Goal: Communication & Community: Participate in discussion

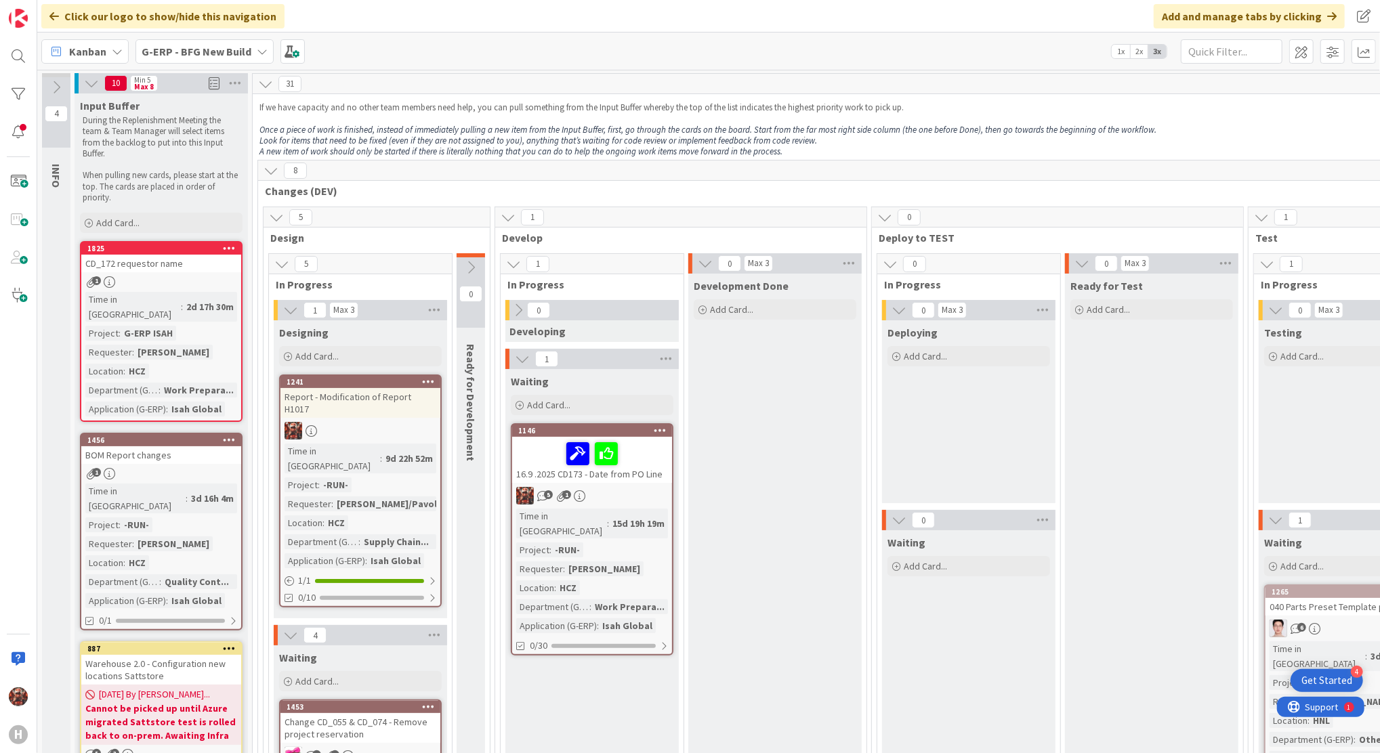
click at [193, 258] on div "CD_172 requestor name" at bounding box center [161, 264] width 160 height 18
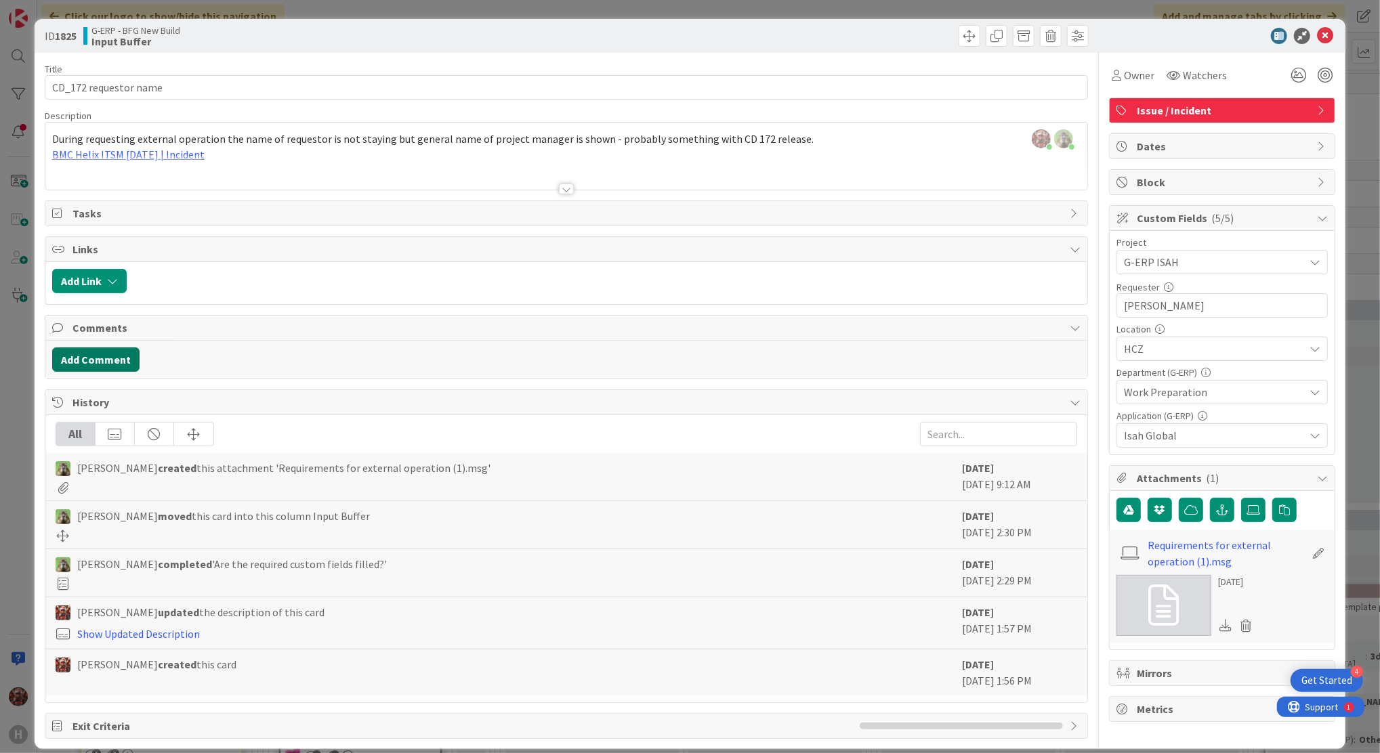
click at [106, 367] on button "Add Comment" at bounding box center [95, 360] width 87 height 24
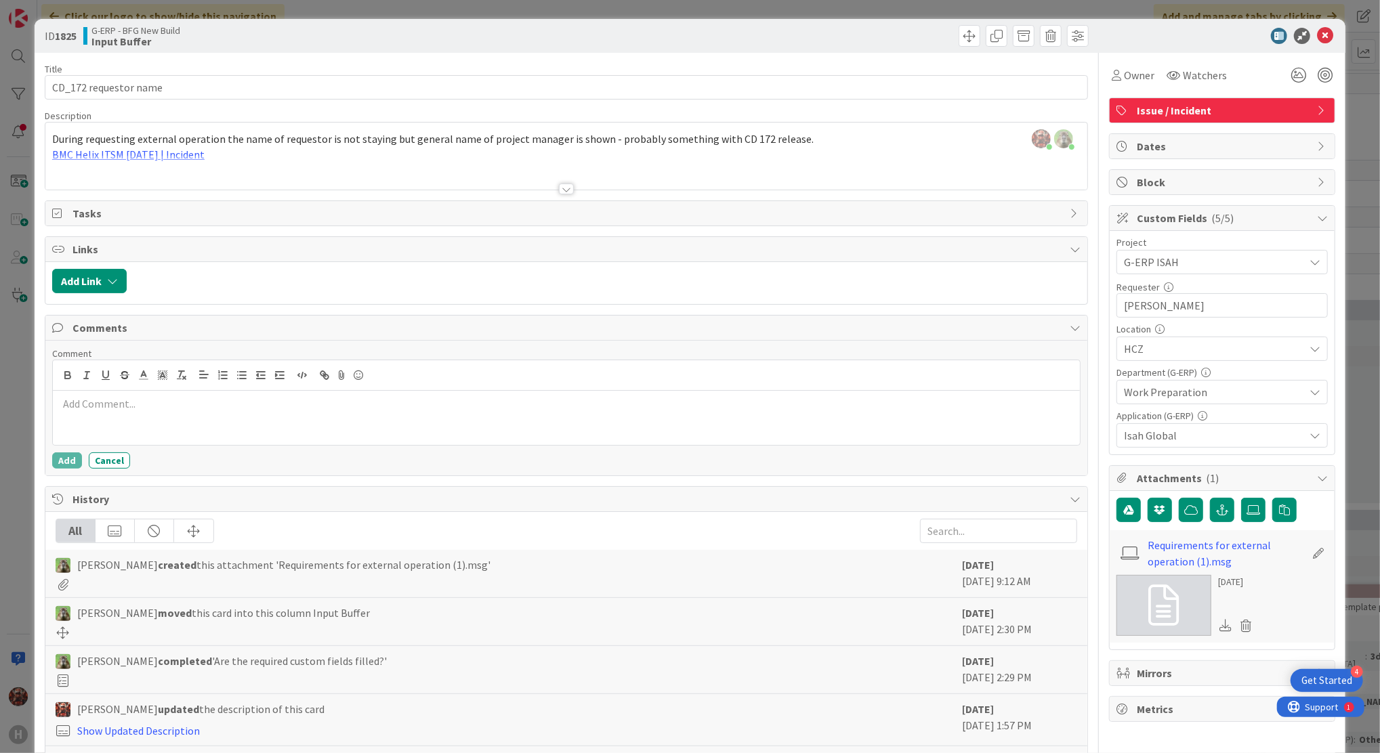
click at [133, 398] on p at bounding box center [566, 404] width 1016 height 16
click at [62, 457] on button "Add" at bounding box center [67, 461] width 30 height 16
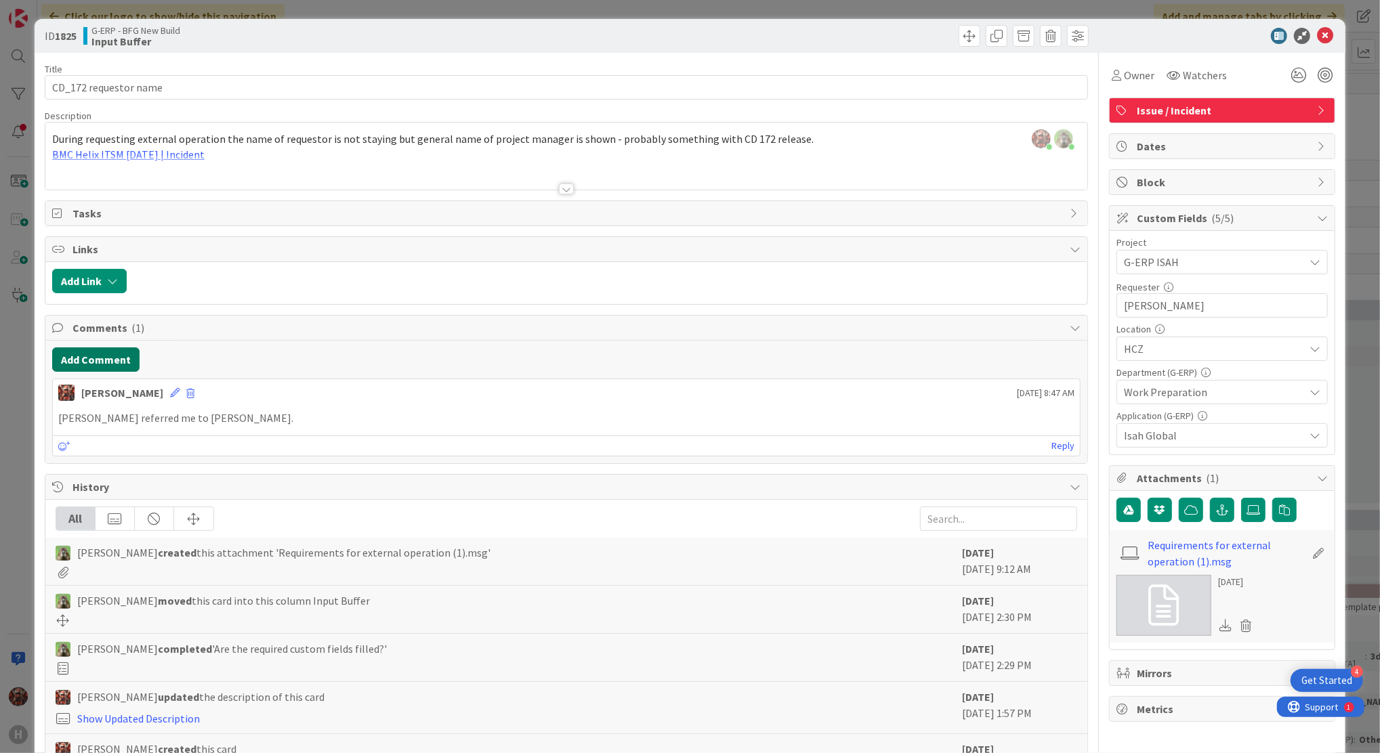
click at [104, 354] on button "Add Comment" at bounding box center [95, 360] width 87 height 24
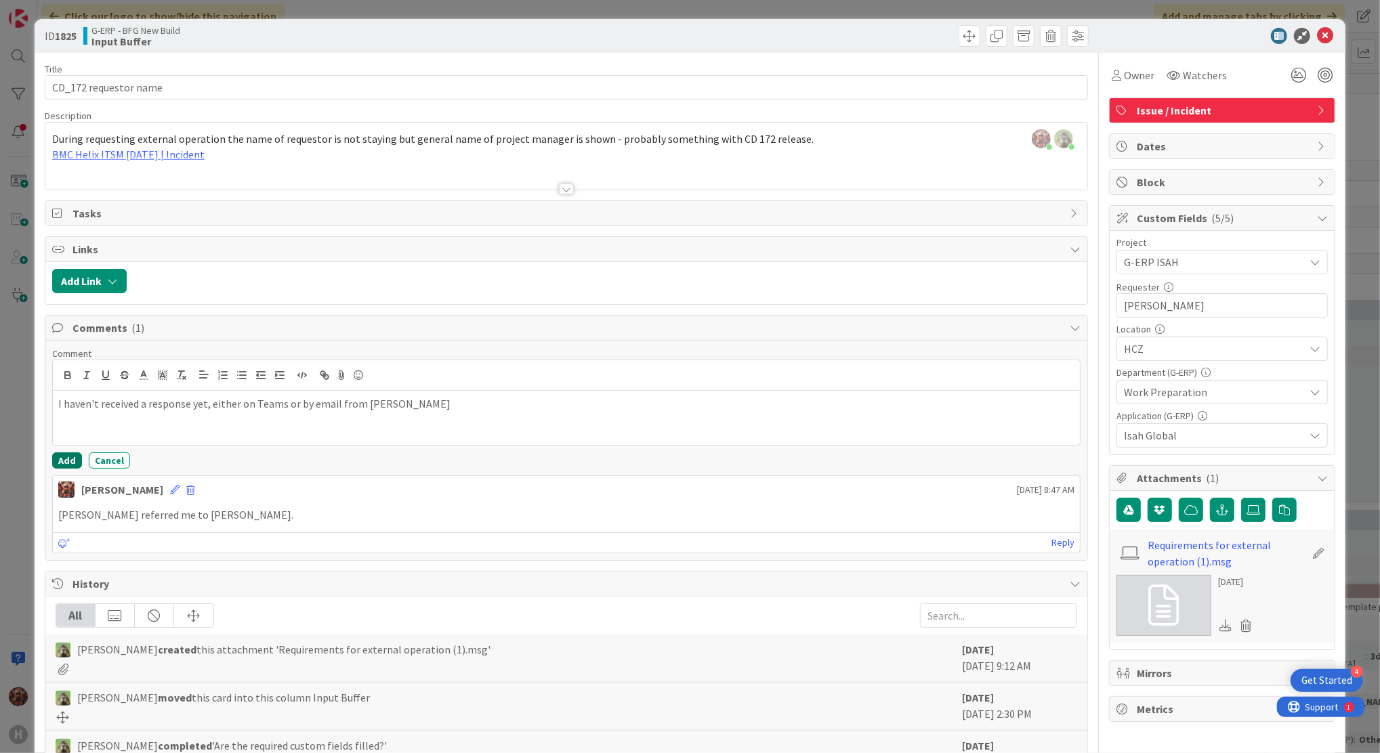
click at [58, 466] on button "Add" at bounding box center [67, 461] width 30 height 16
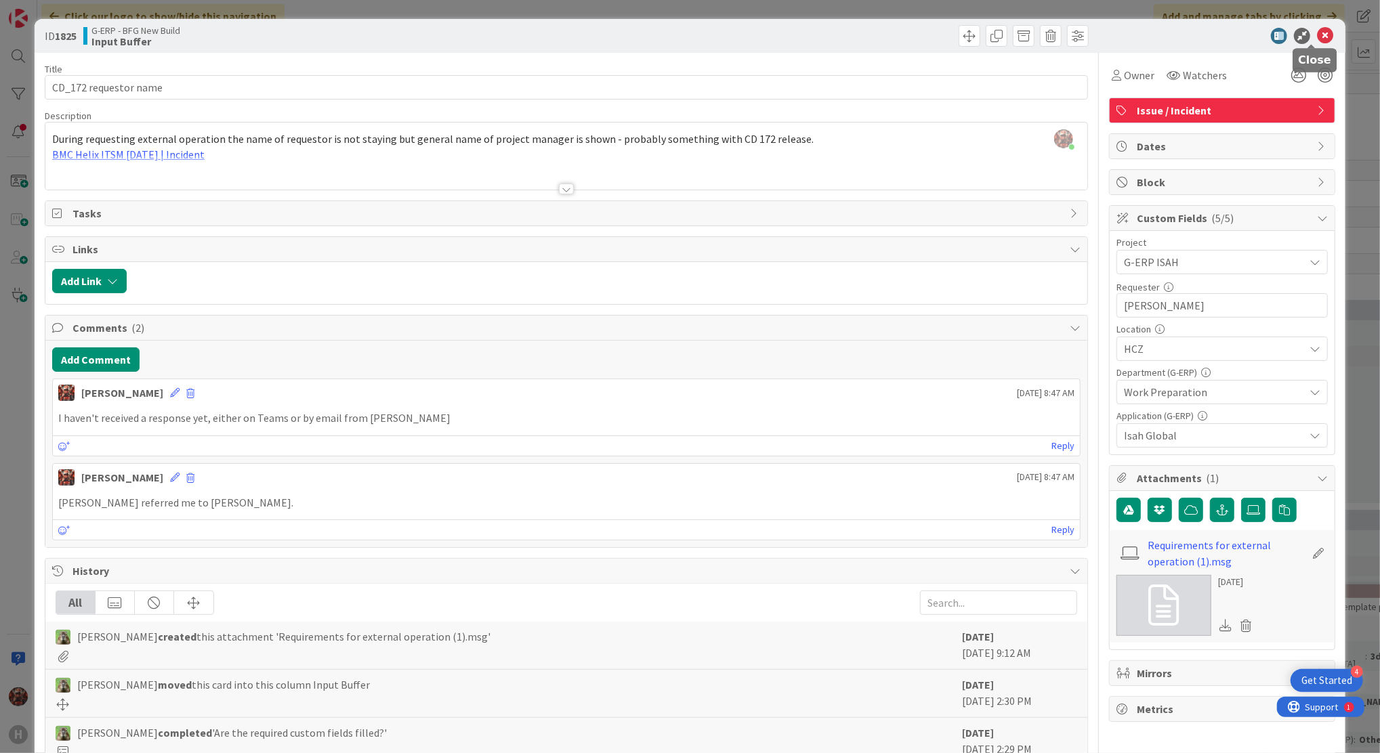
click at [1317, 34] on icon at bounding box center [1325, 36] width 16 height 16
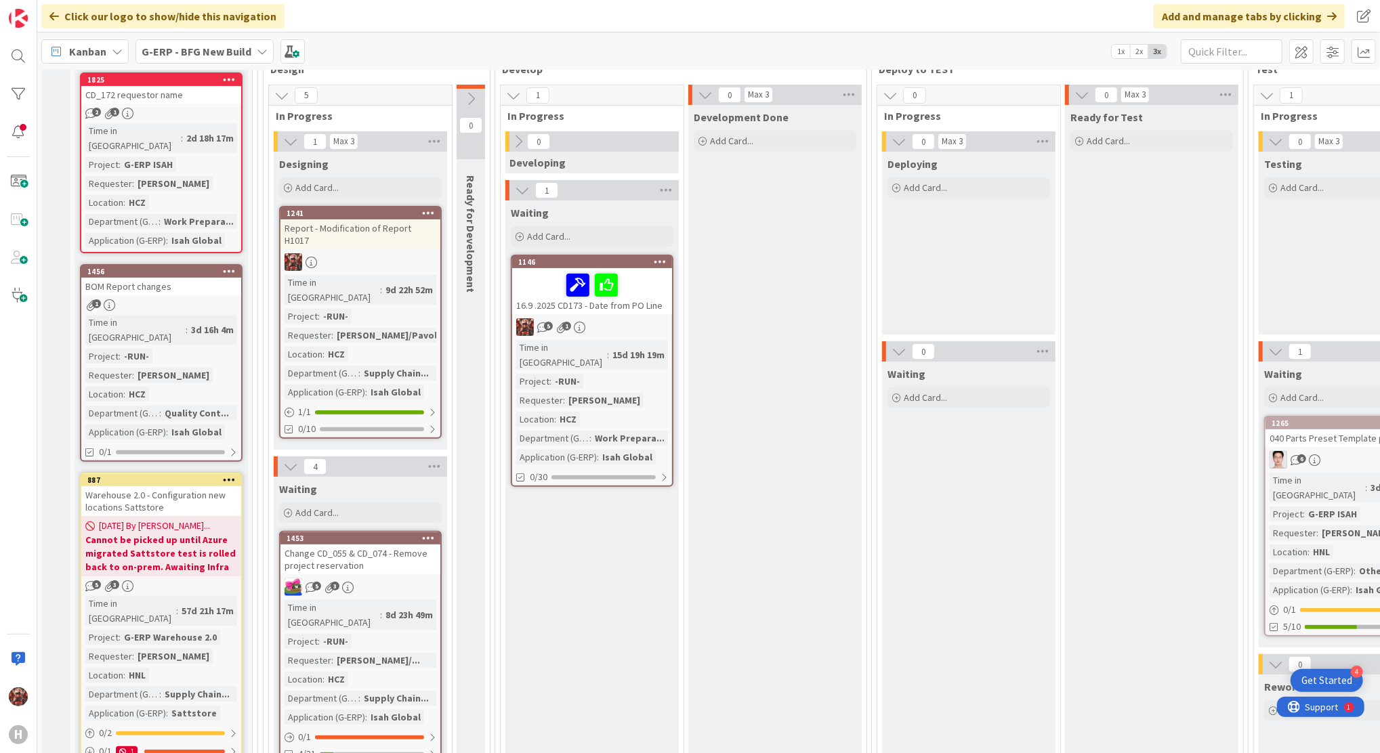
scroll to position [208, 0]
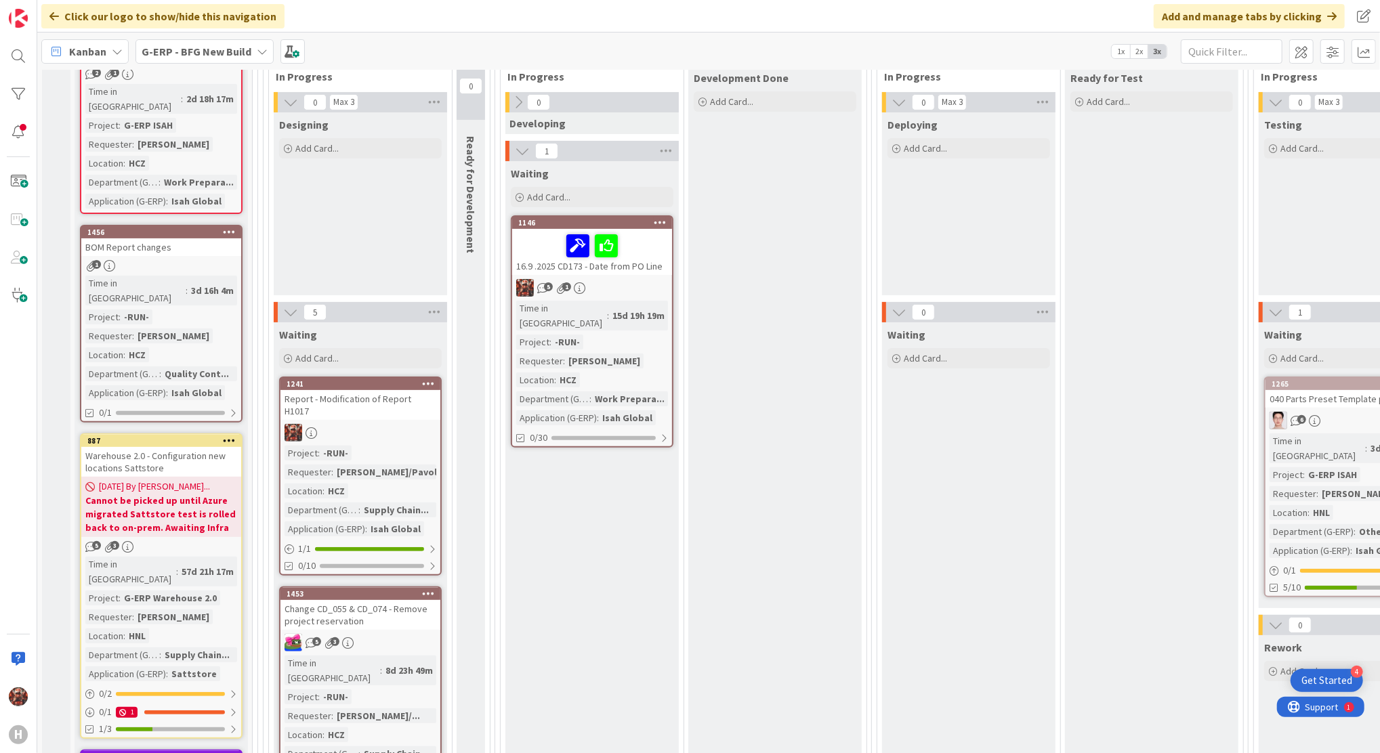
click at [374, 399] on div "Report - Modification of Report H1017" at bounding box center [361, 405] width 160 height 30
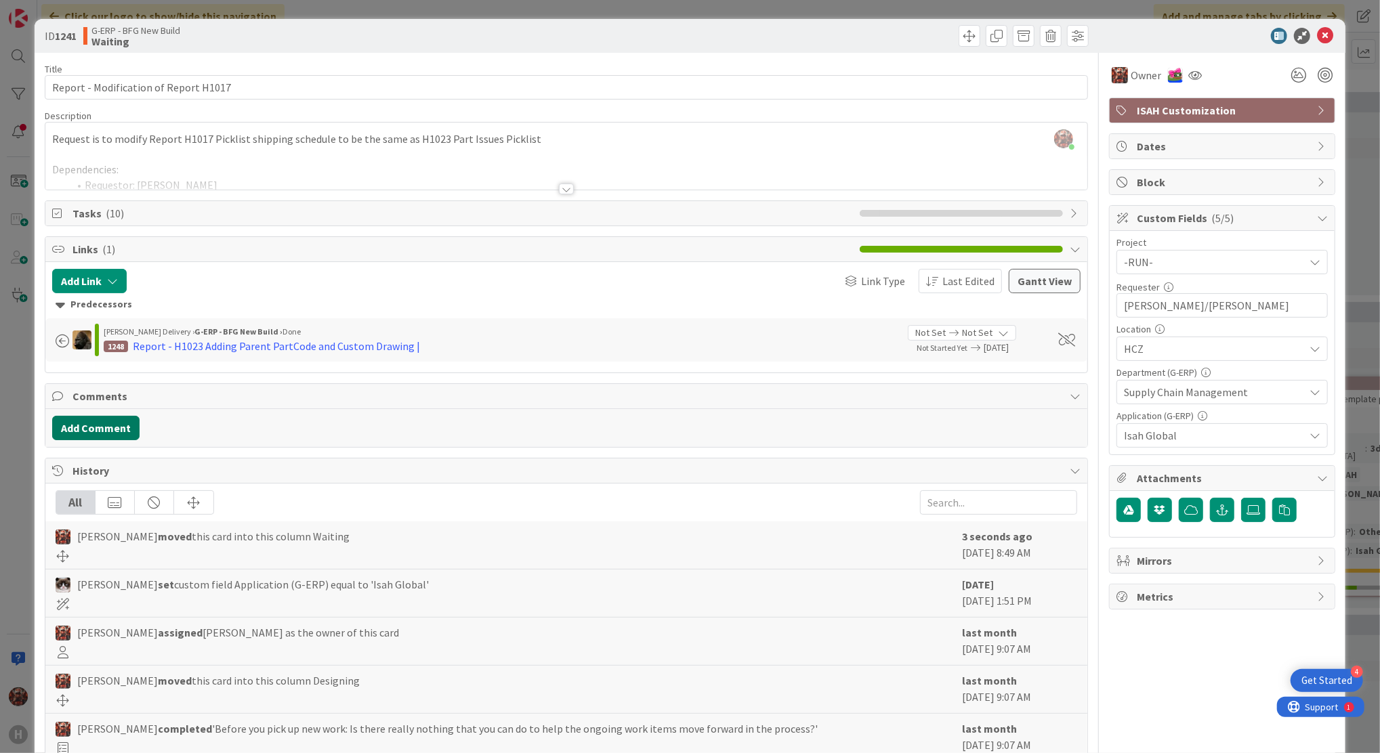
click at [100, 423] on button "Add Comment" at bounding box center [95, 428] width 87 height 24
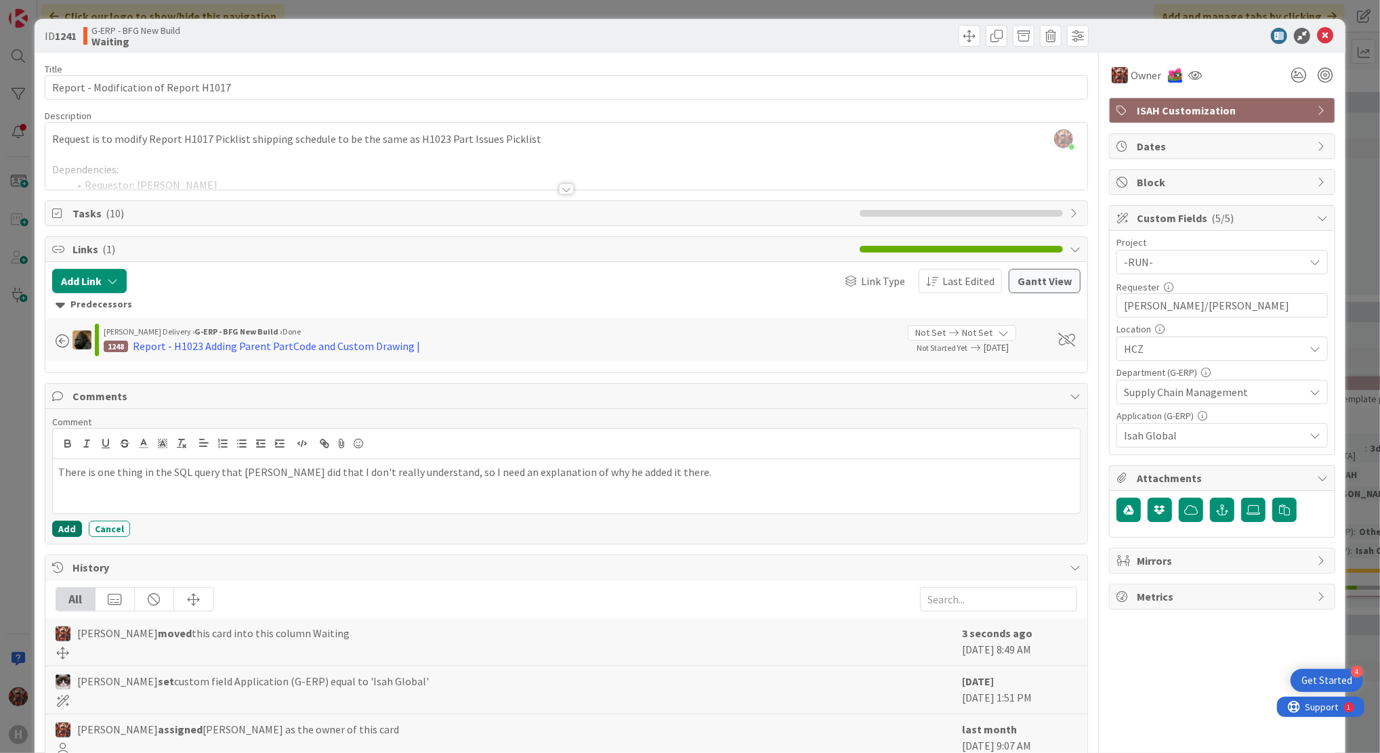
click at [64, 529] on button "Add" at bounding box center [67, 529] width 30 height 16
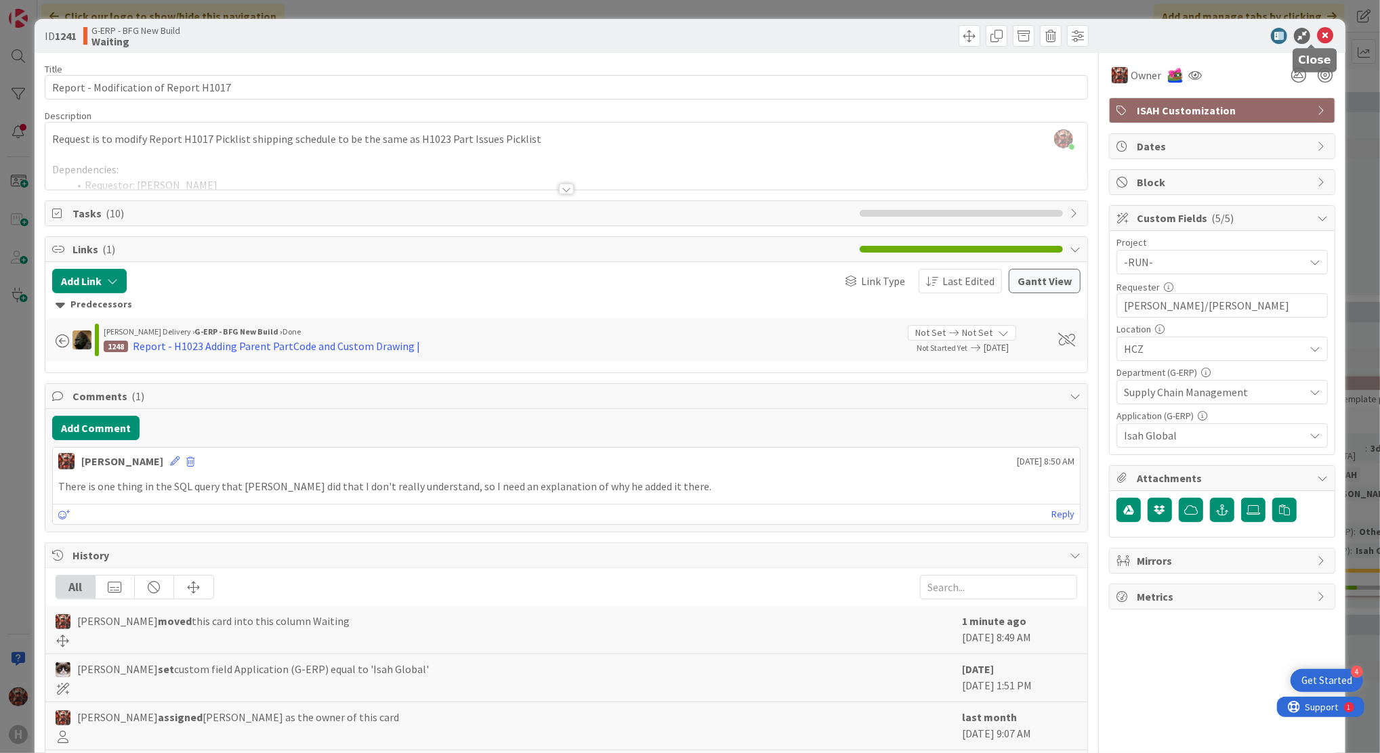
click at [1318, 33] on icon at bounding box center [1325, 36] width 16 height 16
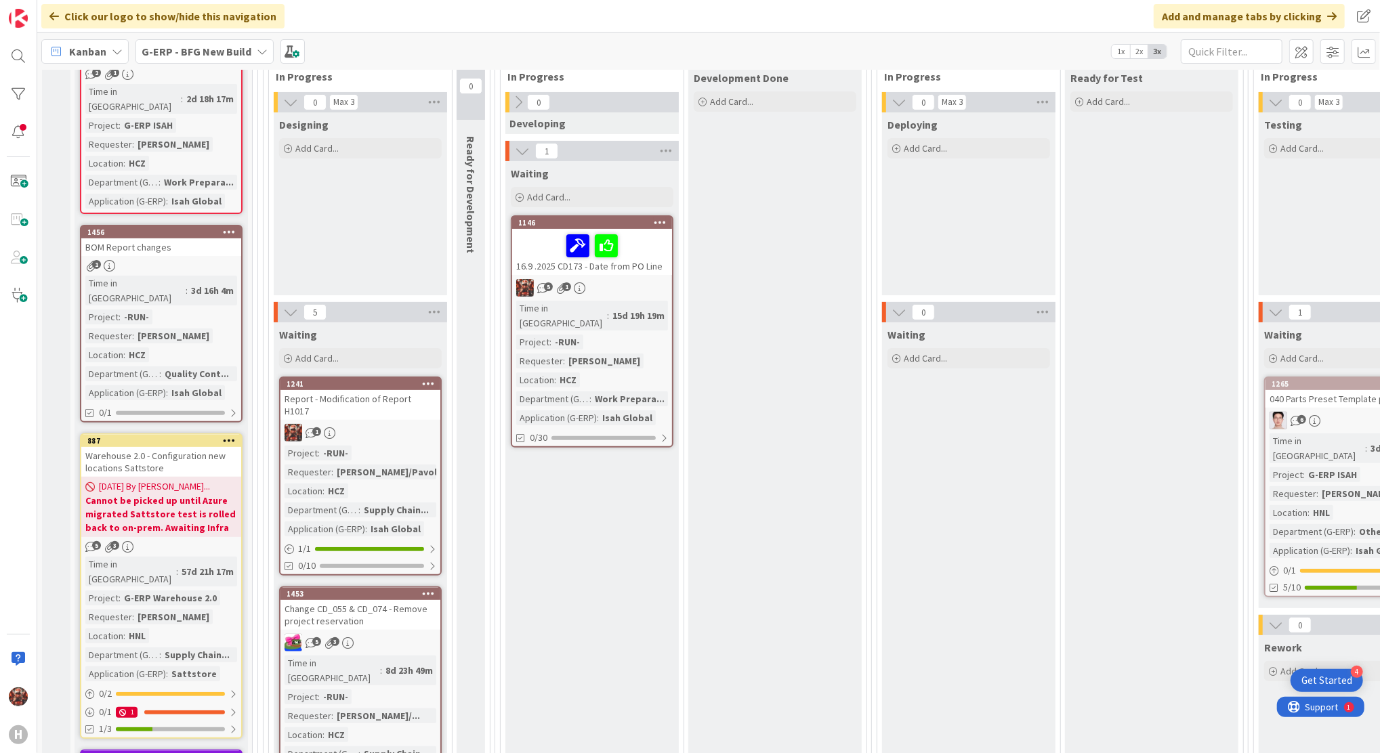
click at [646, 253] on div at bounding box center [592, 246] width 152 height 28
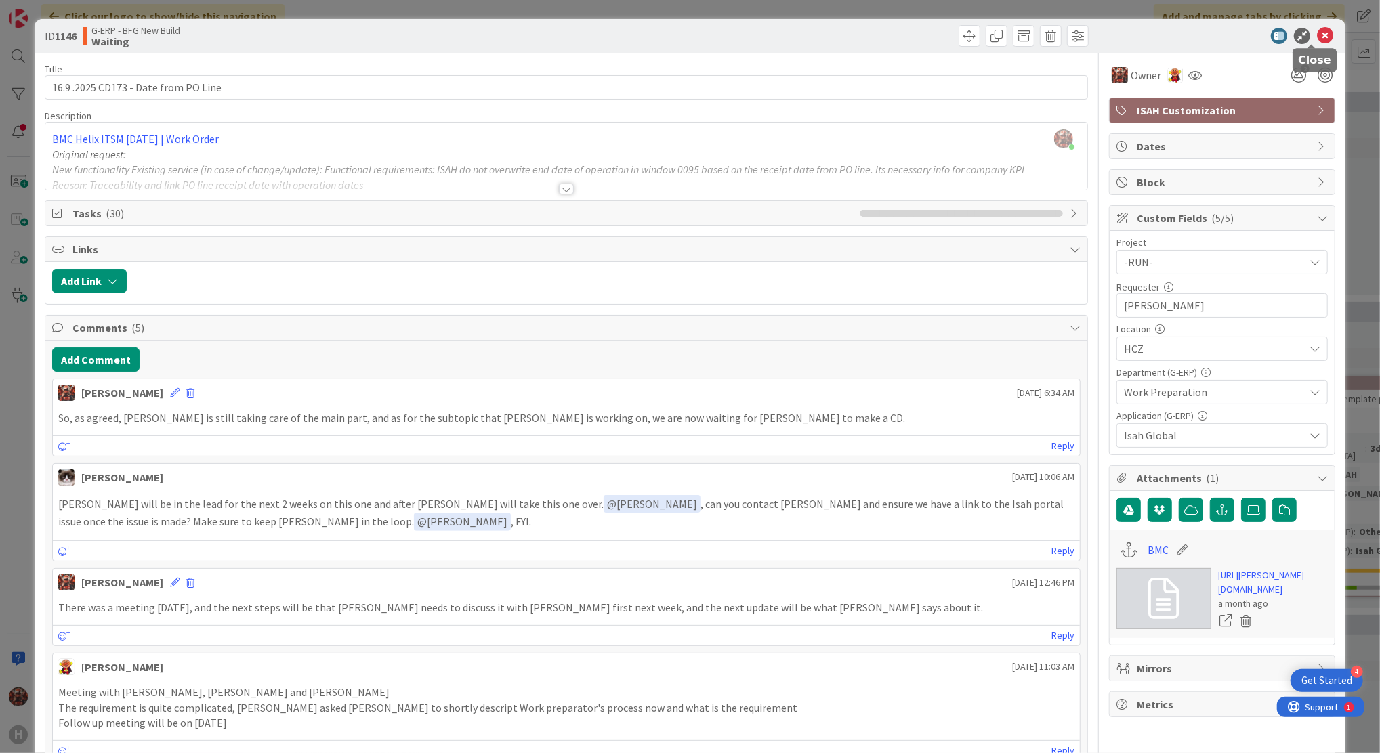
click at [1317, 37] on icon at bounding box center [1325, 36] width 16 height 16
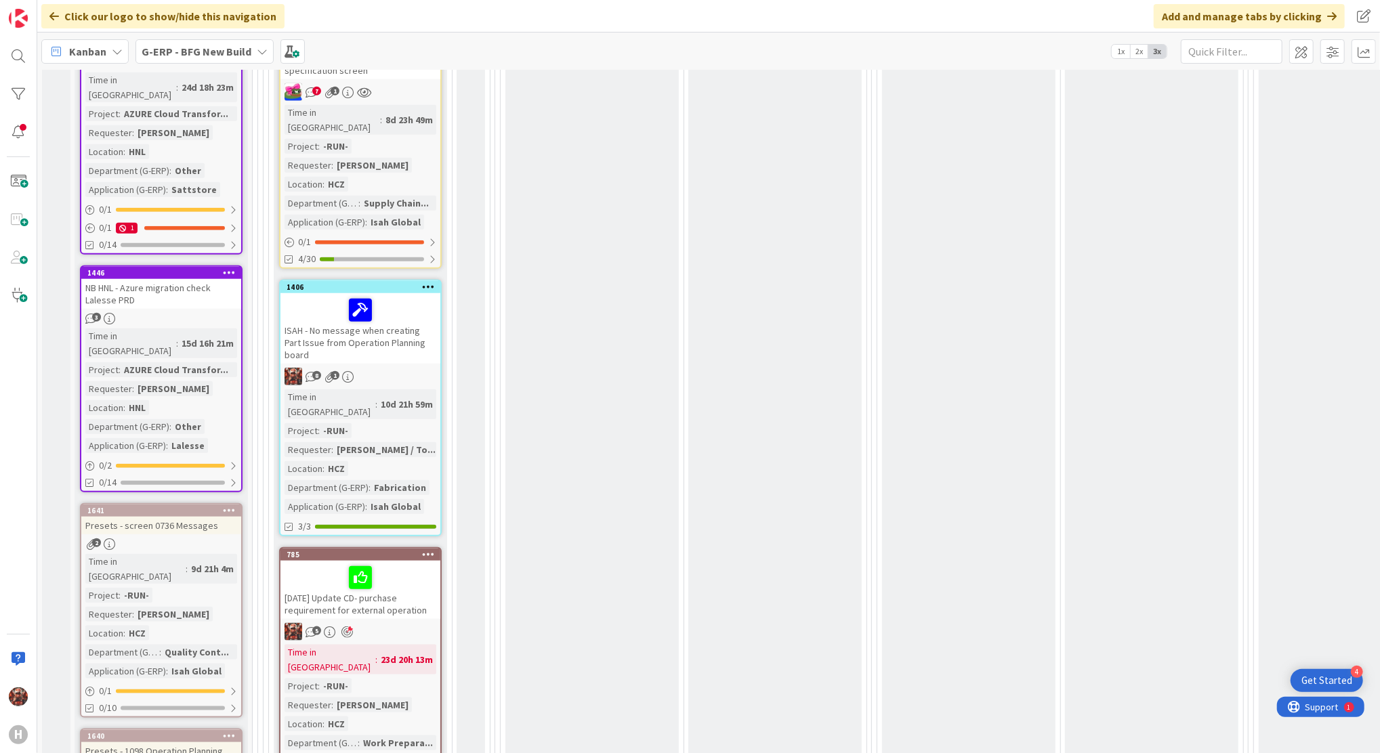
scroll to position [995, 0]
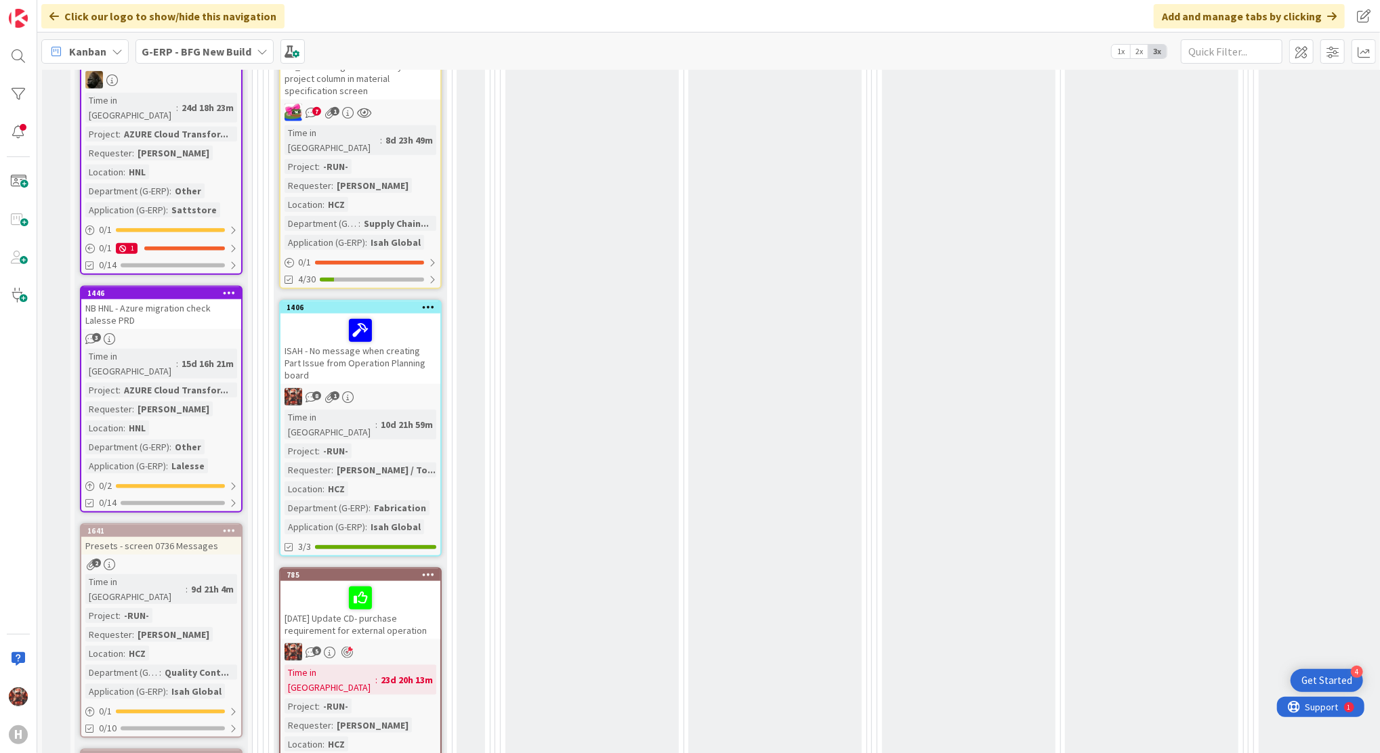
click at [381, 320] on div "ISAH - No message when creating Part Issue from Operation Planning board" at bounding box center [361, 349] width 160 height 70
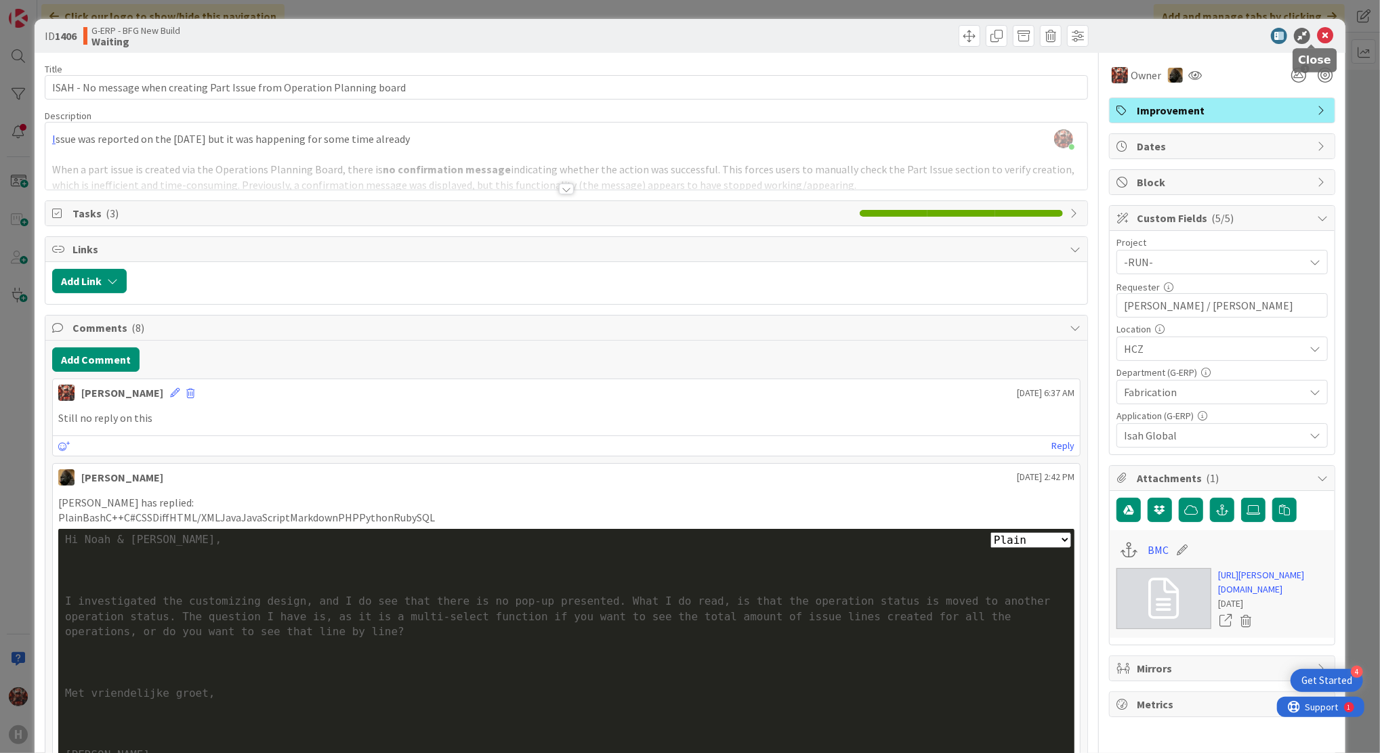
click at [1317, 33] on icon at bounding box center [1325, 36] width 16 height 16
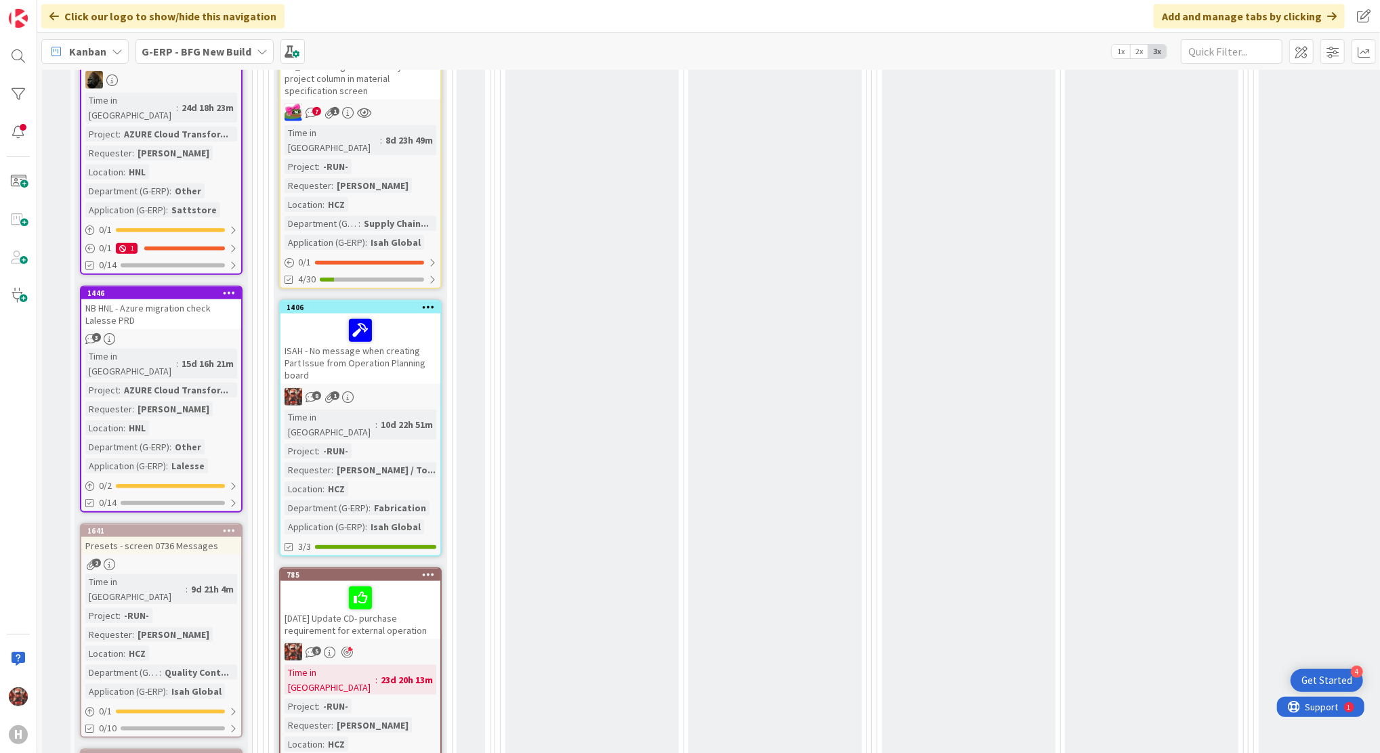
click at [417, 581] on div "[DATE] Update CD- purchase requirement for external operation" at bounding box center [361, 610] width 160 height 58
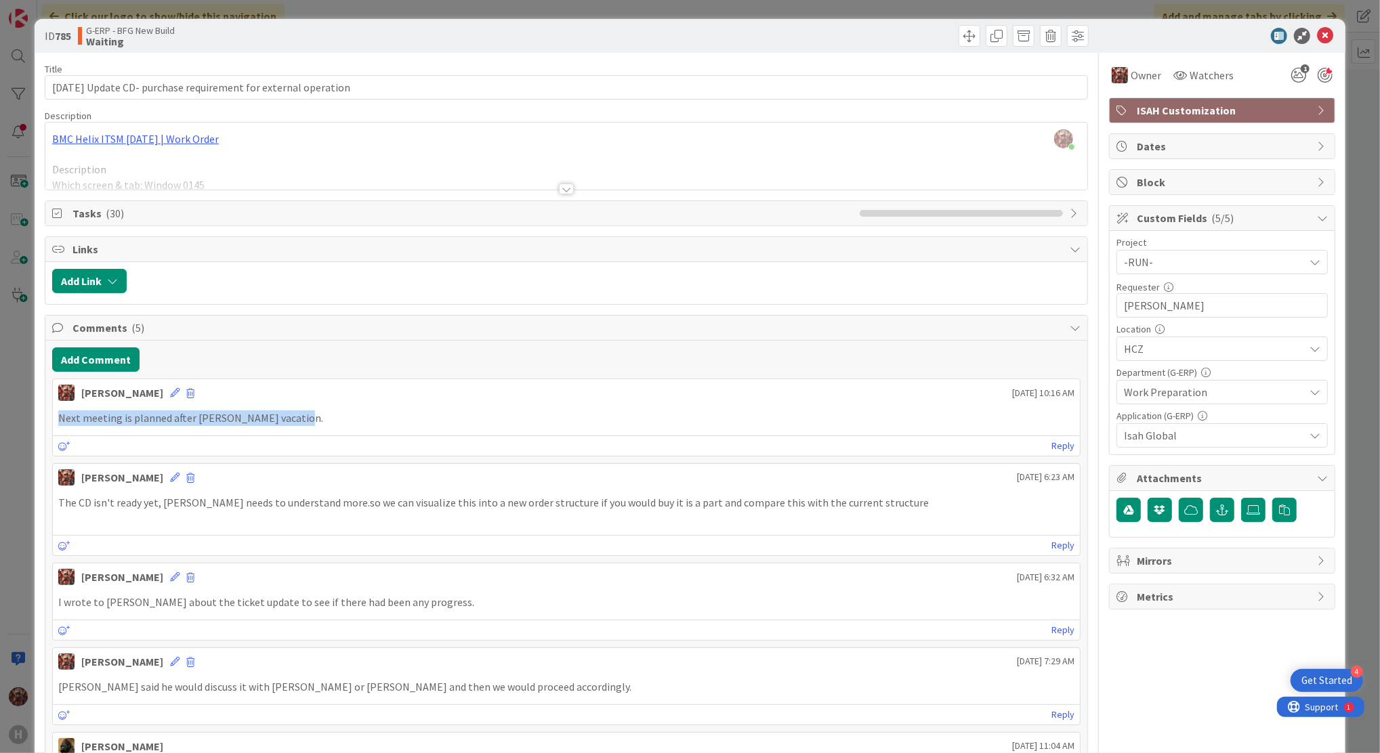
drag, startPoint x: 314, startPoint y: 411, endPoint x: 60, endPoint y: 409, distance: 254.1
click at [60, 409] on div "Next meeting is planned after [PERSON_NAME] vacation." at bounding box center [566, 418] width 1027 height 26
copy p "Next meeting is planned after [PERSON_NAME] vacation."
click at [1318, 33] on icon at bounding box center [1325, 36] width 16 height 16
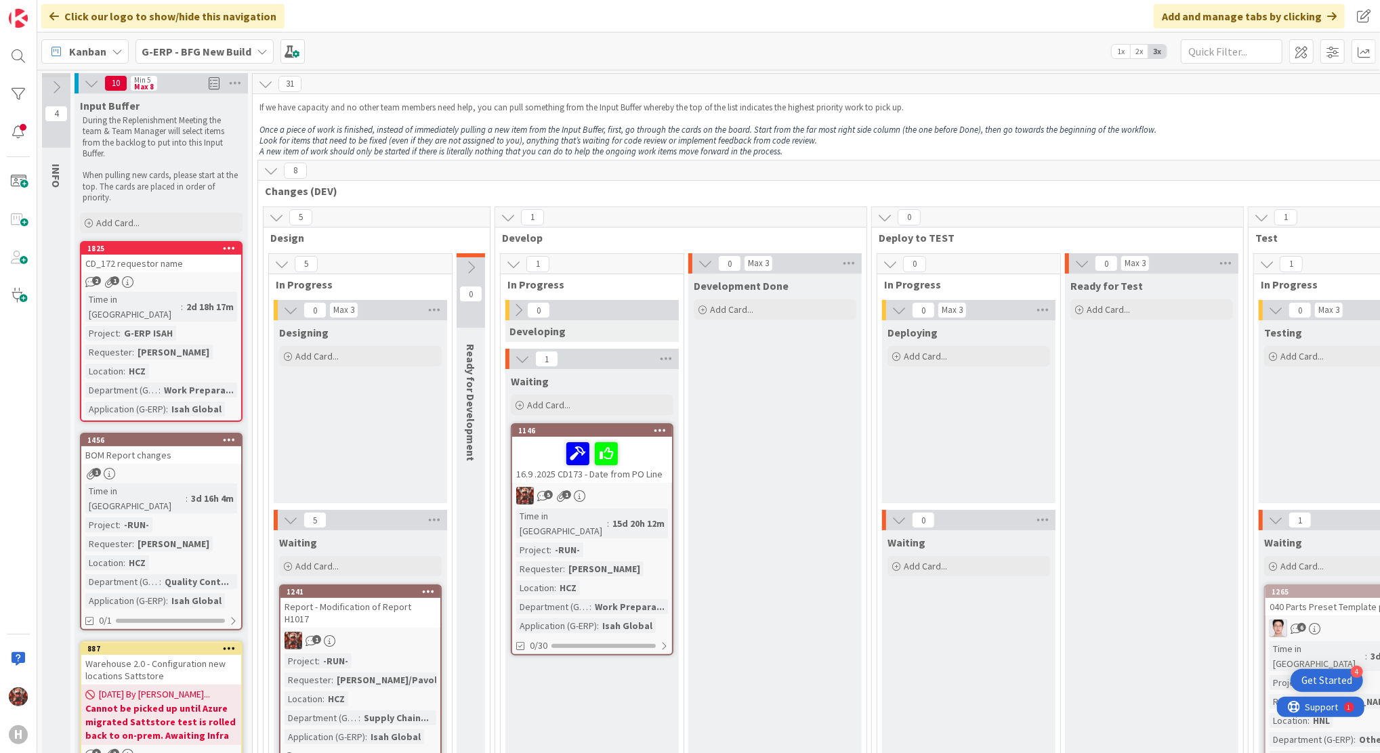
click at [650, 472] on div "16.9 .2025 CD173 - Date from PO Line" at bounding box center [592, 460] width 160 height 46
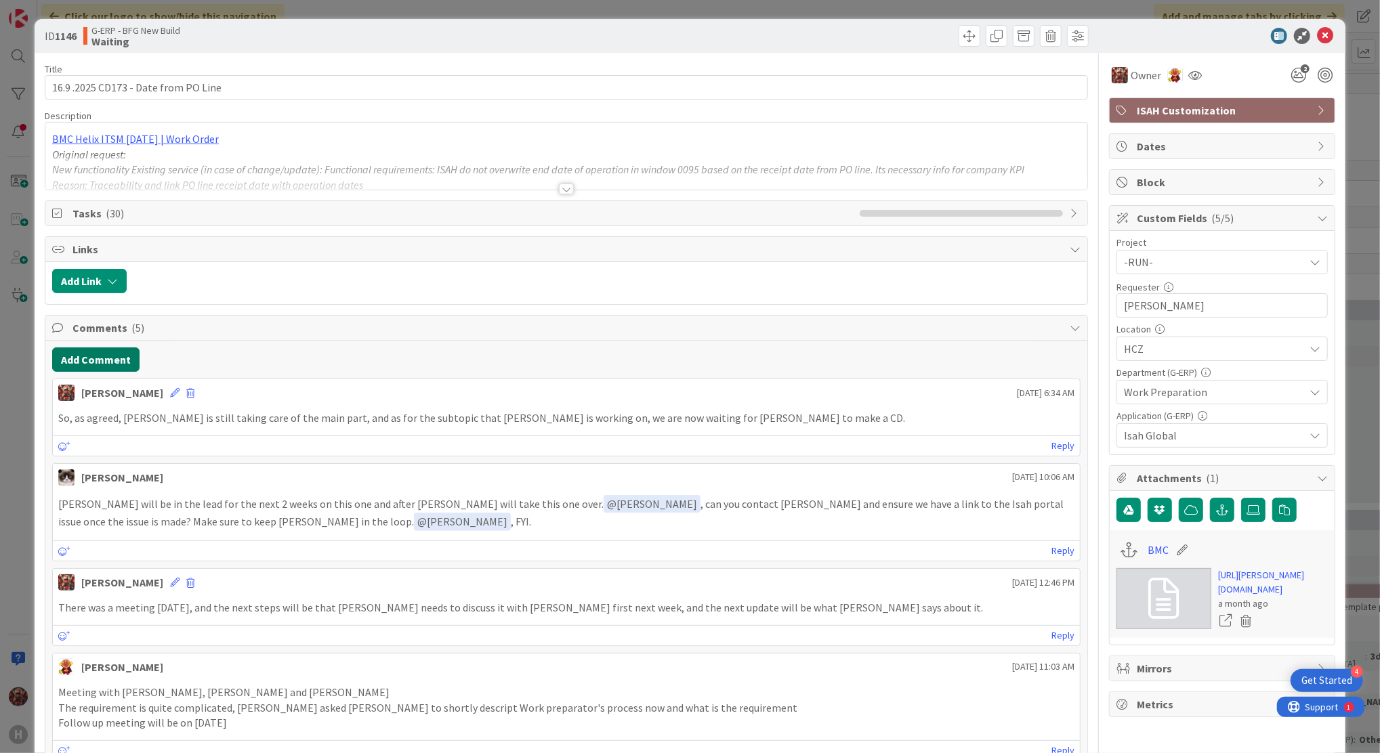
click at [79, 361] on button "Add Comment" at bounding box center [95, 360] width 87 height 24
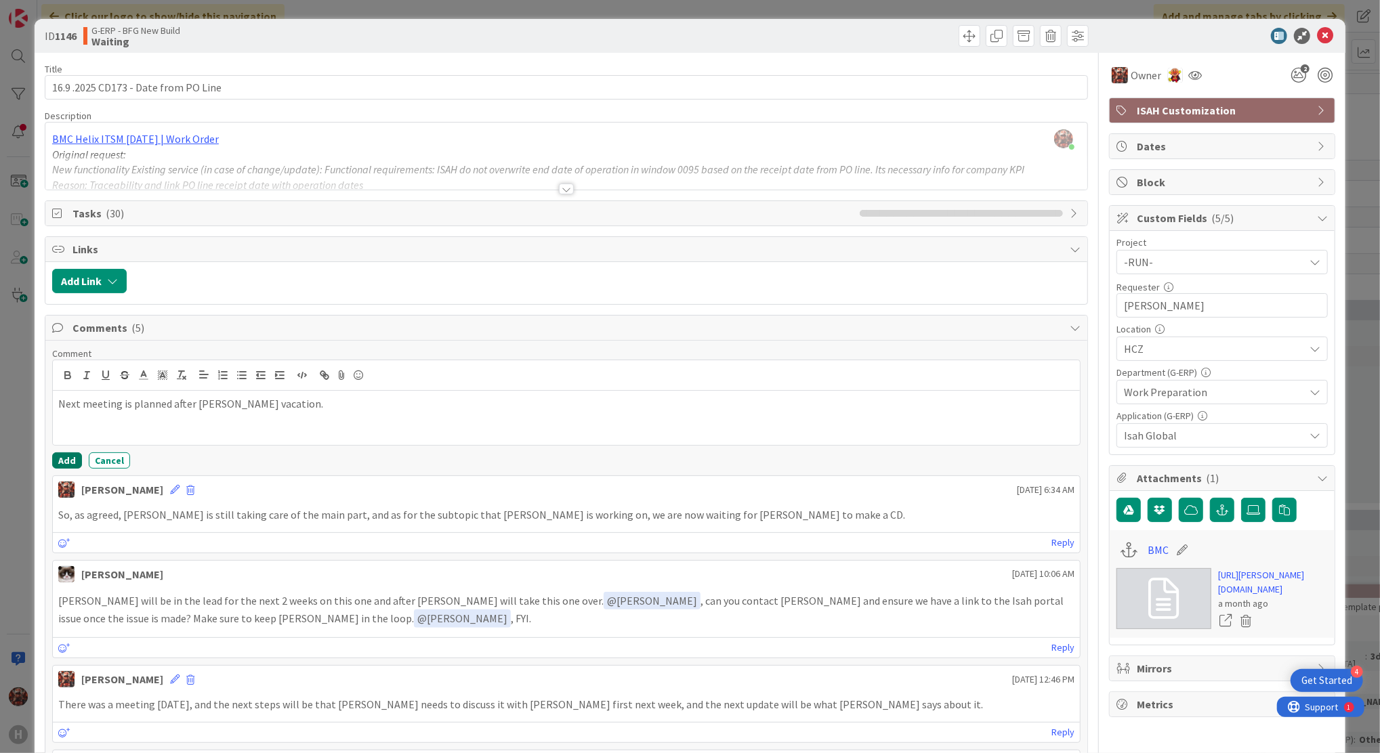
click at [73, 463] on button "Add" at bounding box center [67, 461] width 30 height 16
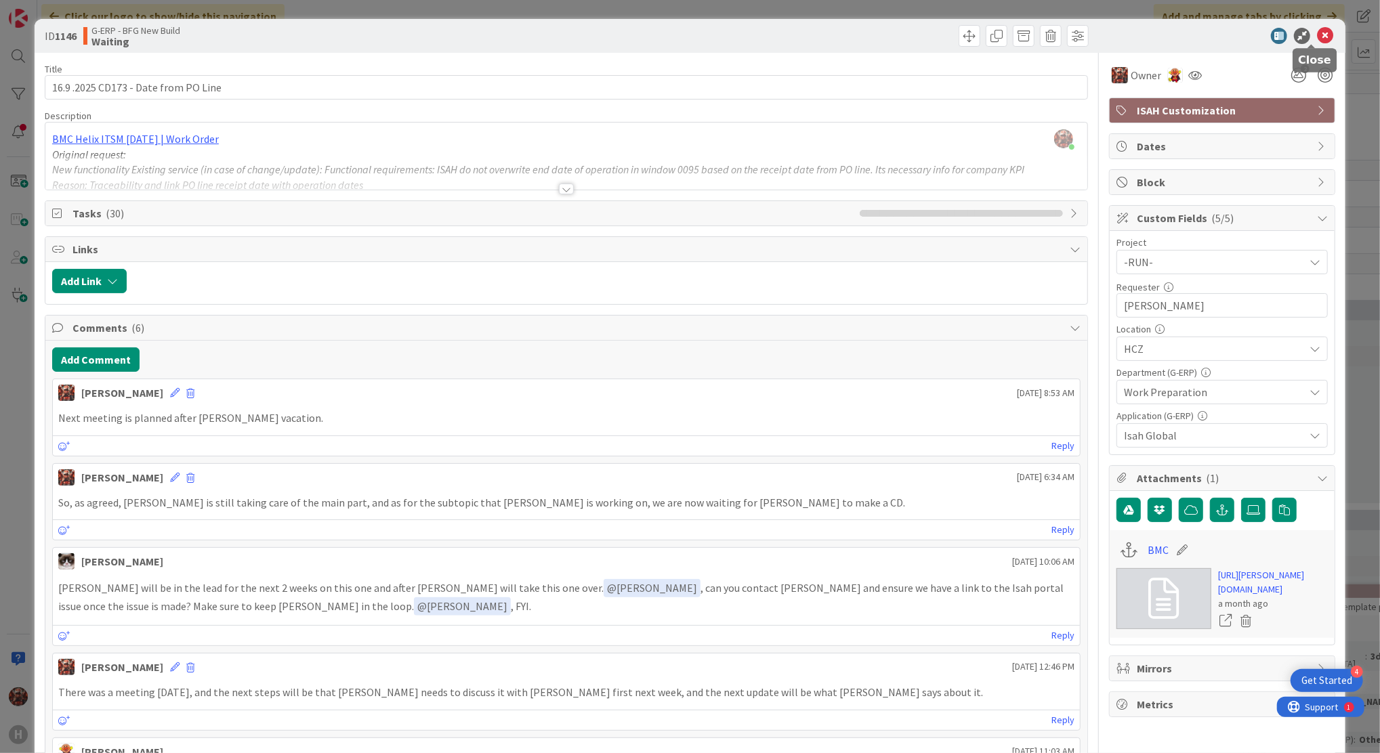
click at [1317, 39] on icon at bounding box center [1325, 36] width 16 height 16
